Goal: Information Seeking & Learning: Learn about a topic

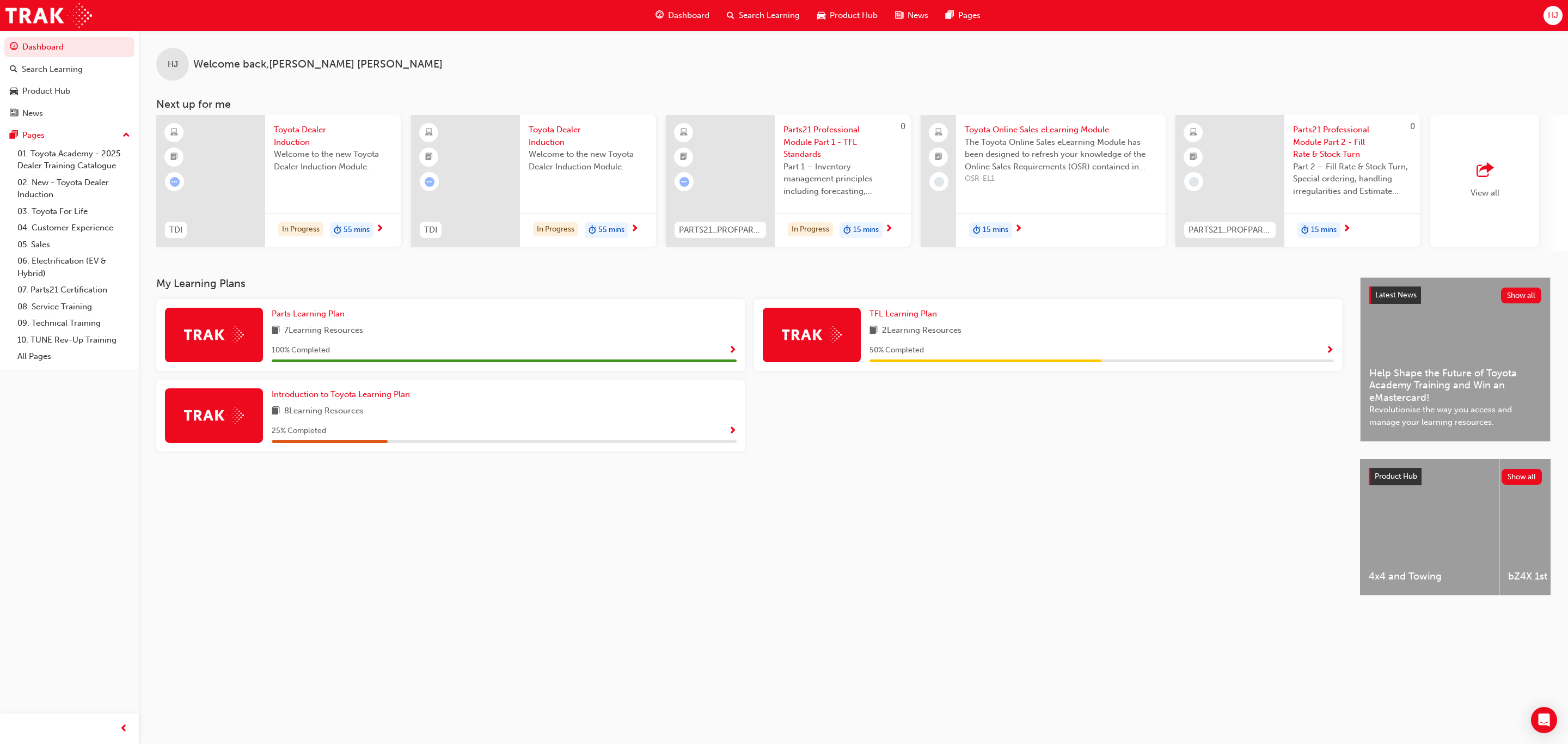
click at [1328, 353] on span "Show Progress" at bounding box center [1329, 351] width 8 height 10
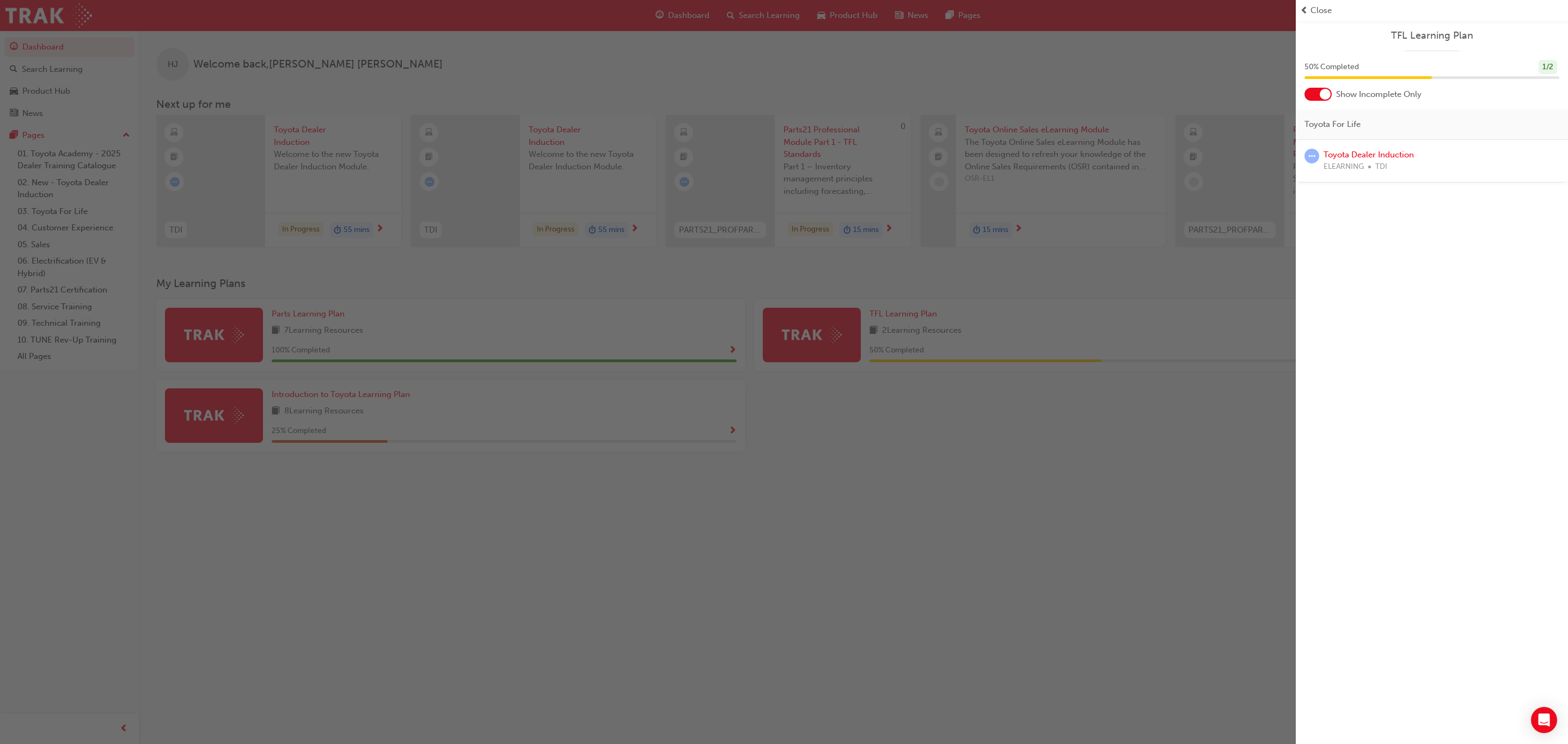
click at [1026, 512] on div "button" at bounding box center [648, 372] width 1296 height 744
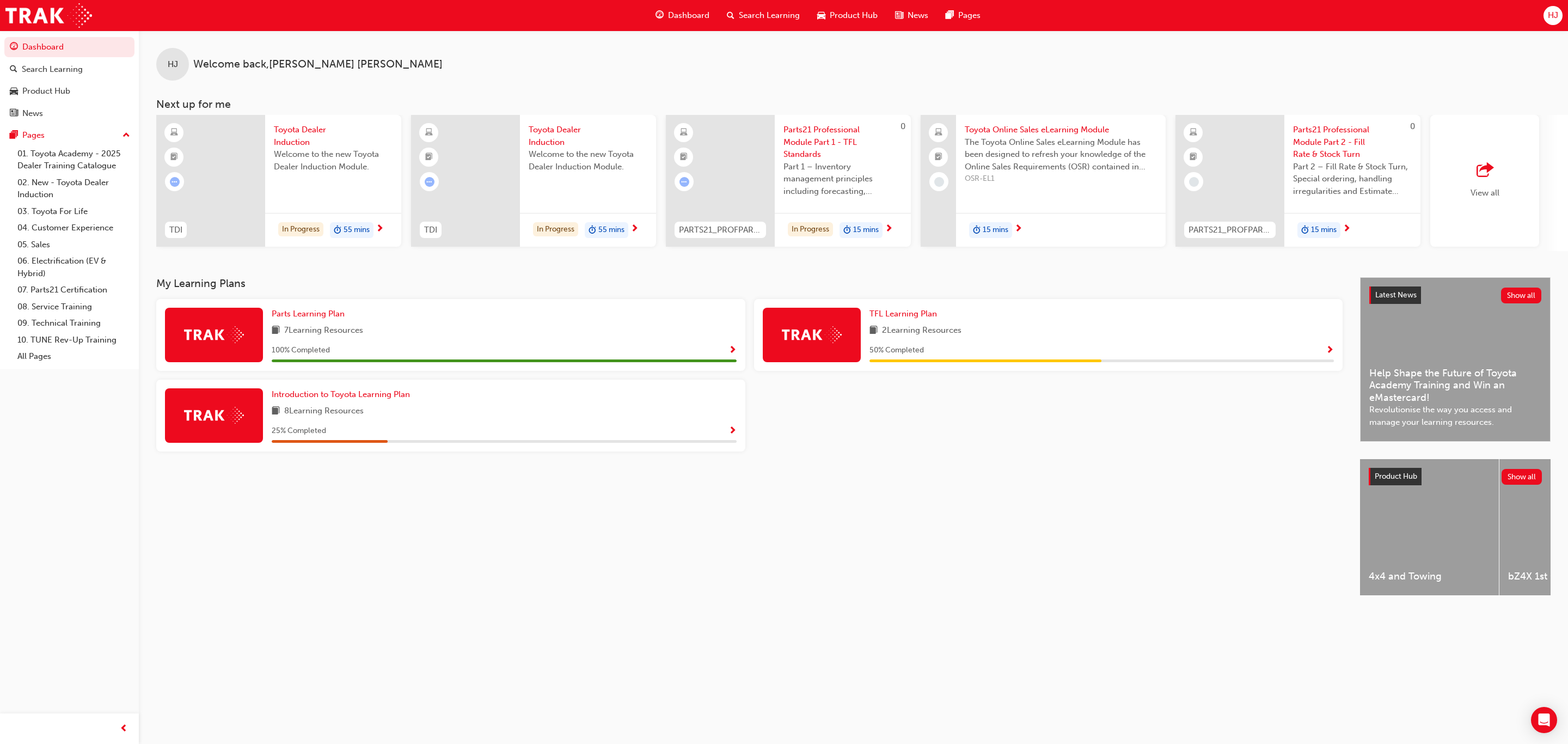
click at [727, 438] on div "25 % Completed" at bounding box center [504, 431] width 465 height 13
click at [729, 433] on span "Show Progress" at bounding box center [732, 431] width 8 height 10
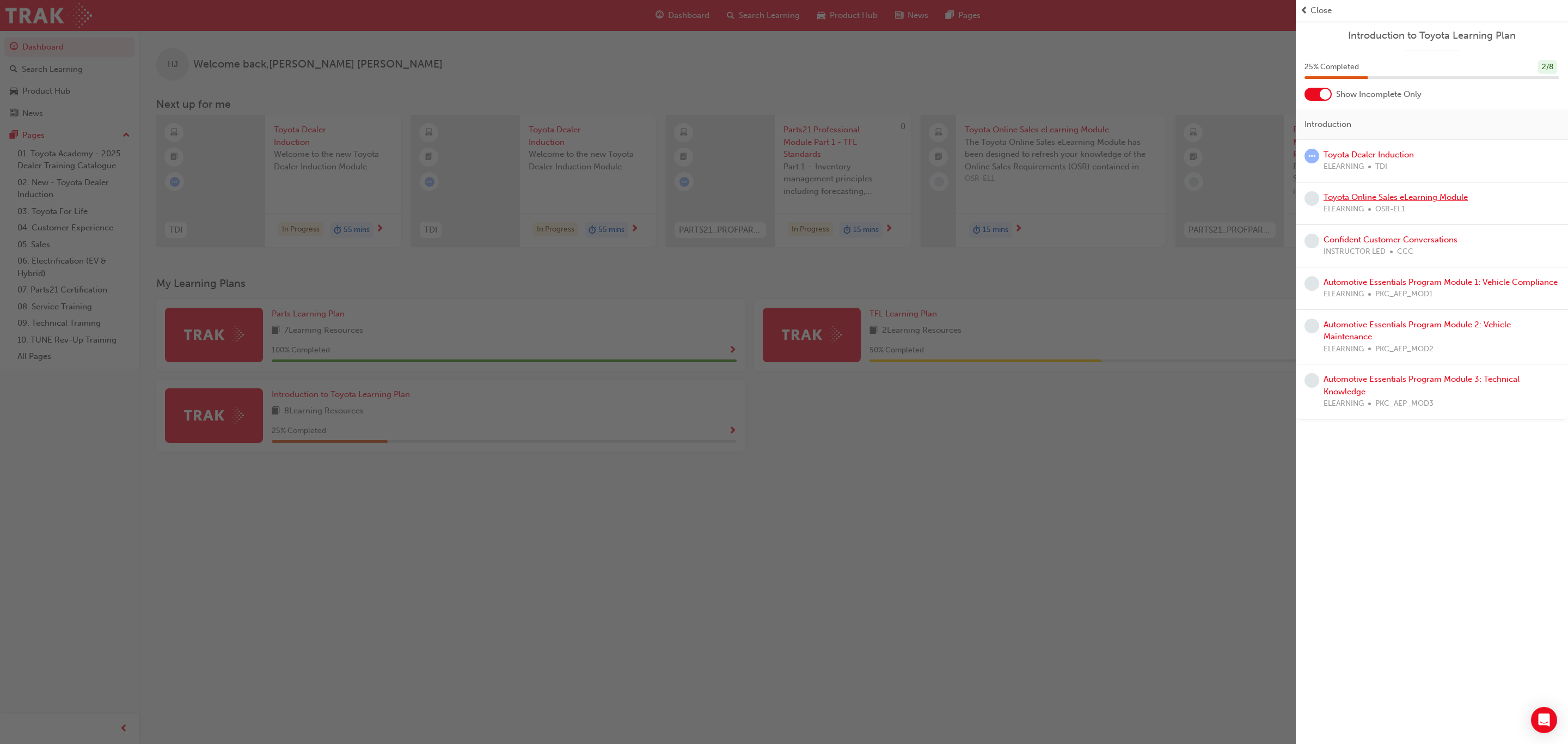
click at [1380, 201] on link "Toyota Online Sales eLearning Module" at bounding box center [1395, 197] width 144 height 10
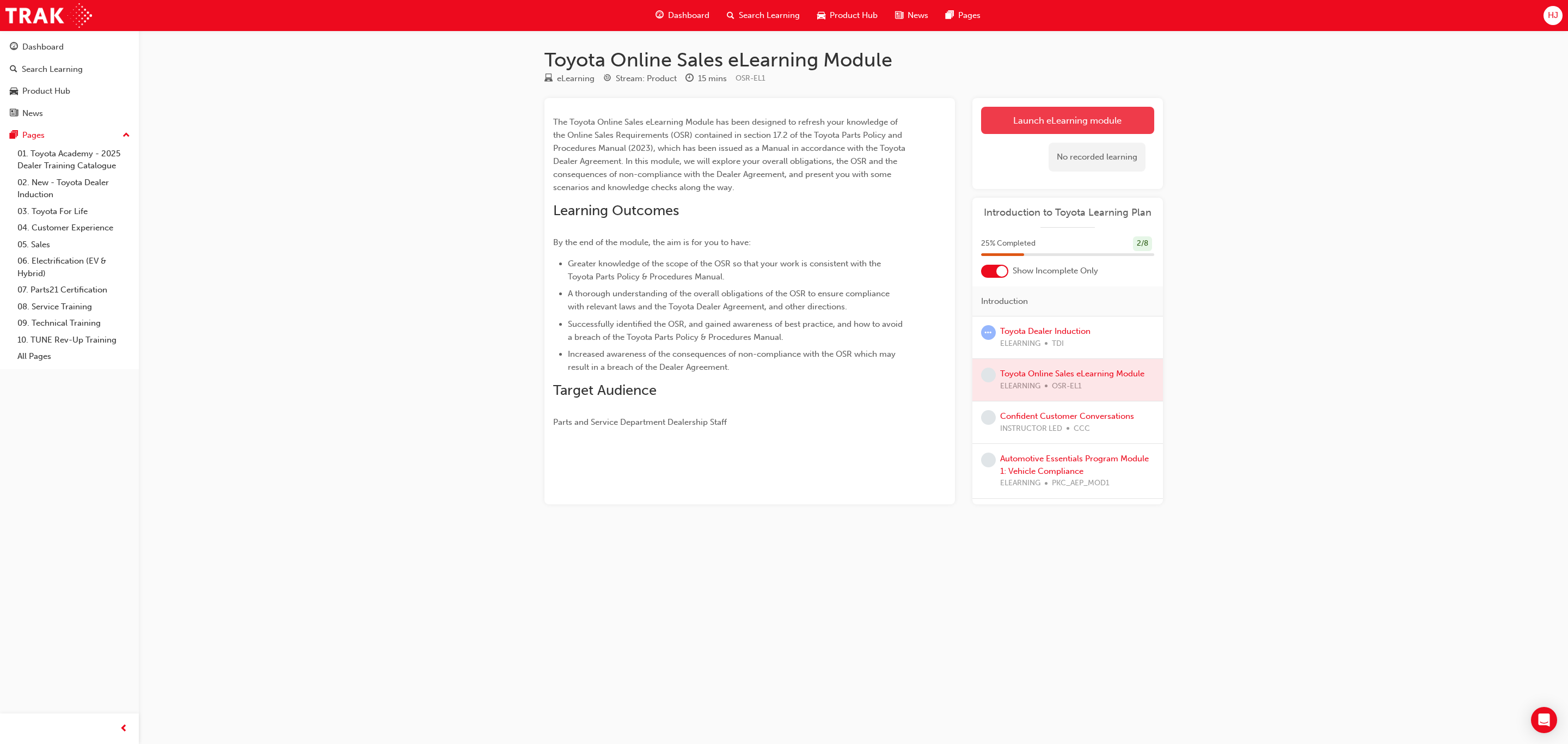
click at [1085, 123] on link "Launch eLearning module" at bounding box center [1068, 120] width 173 height 27
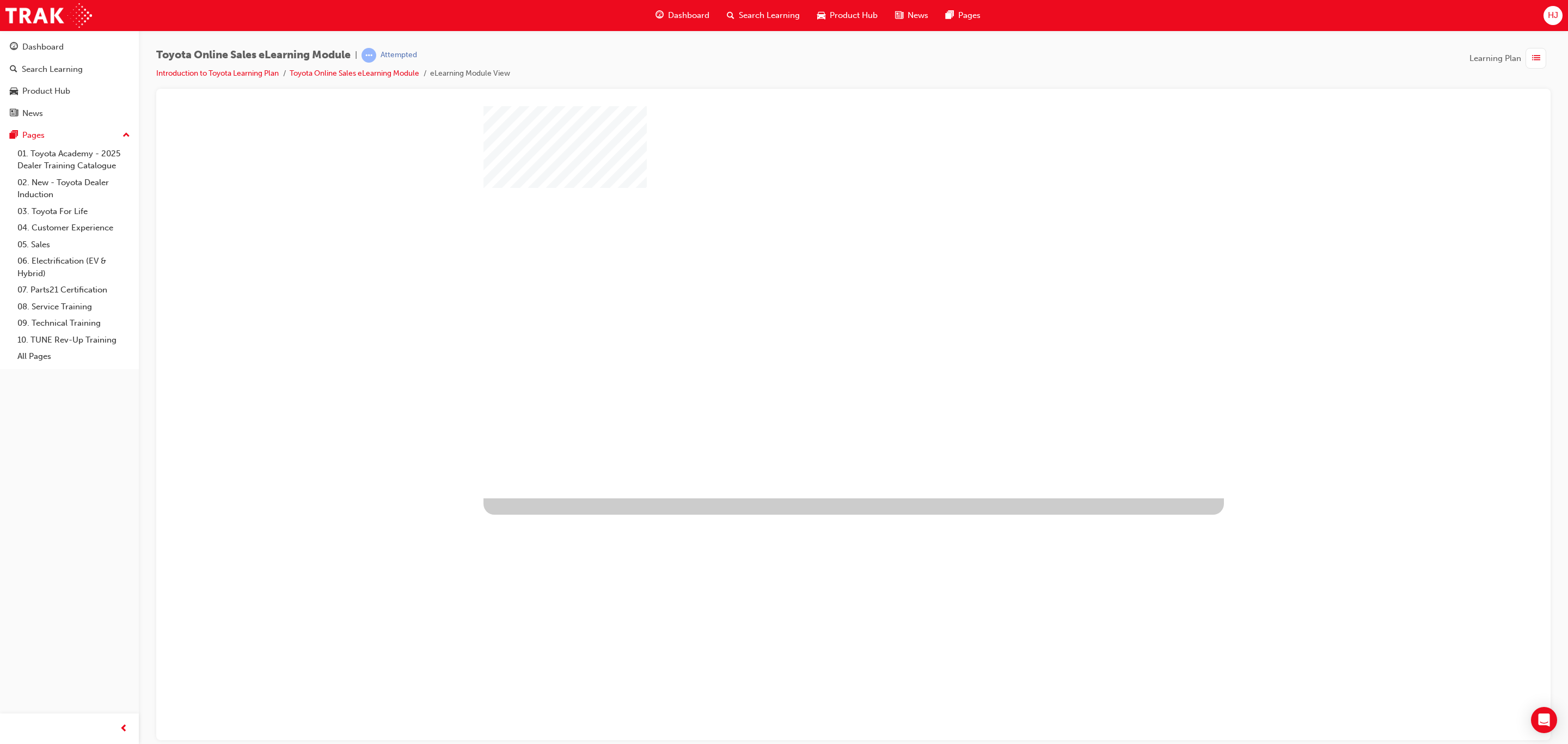
click at [822, 270] on div "play" at bounding box center [822, 270] width 0 height 0
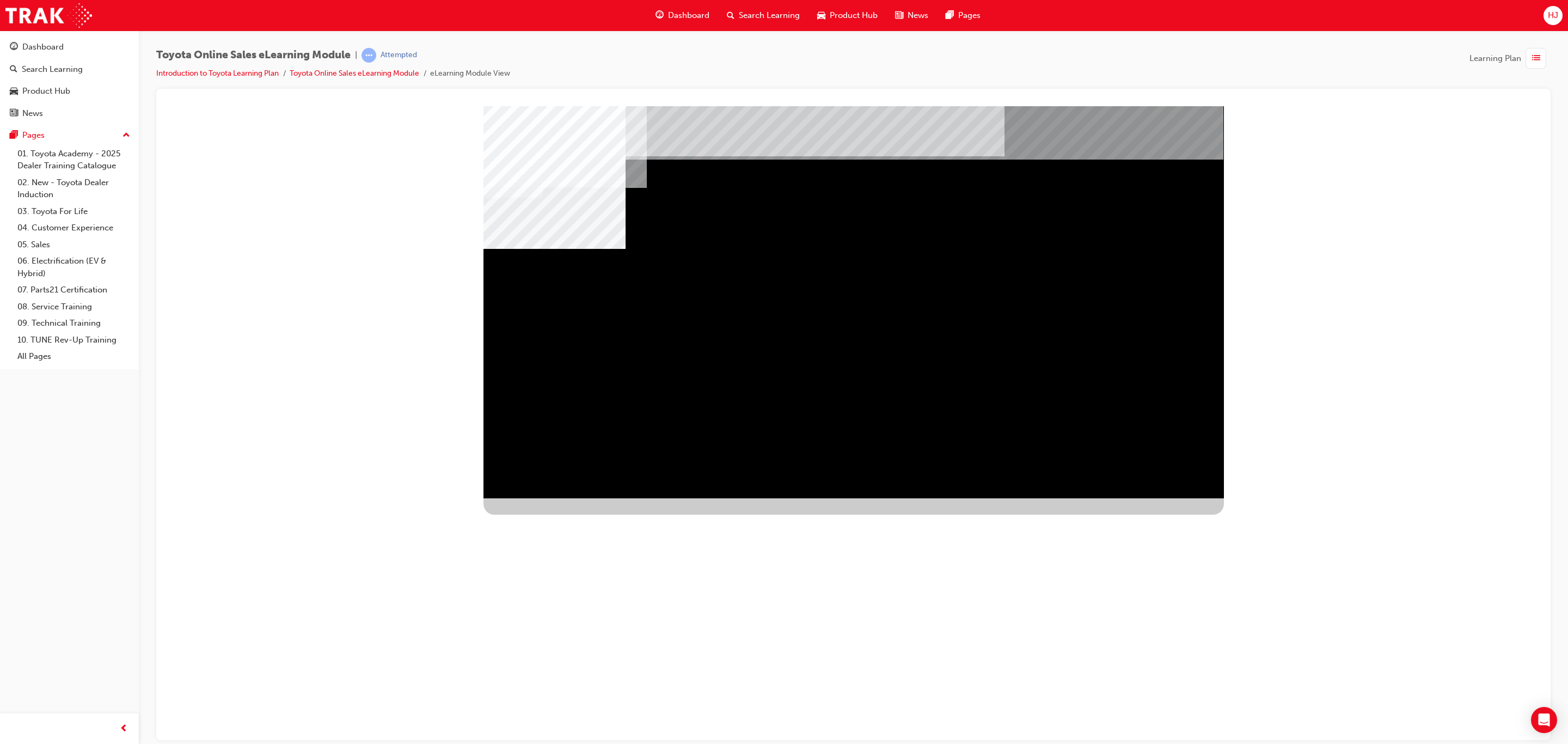
click at [613, 518] on div "slidename" at bounding box center [555, 589] width 142 height 142
click at [603, 660] on div "Image" at bounding box center [543, 688] width 120 height 57
